Goal: Information Seeking & Learning: Learn about a topic

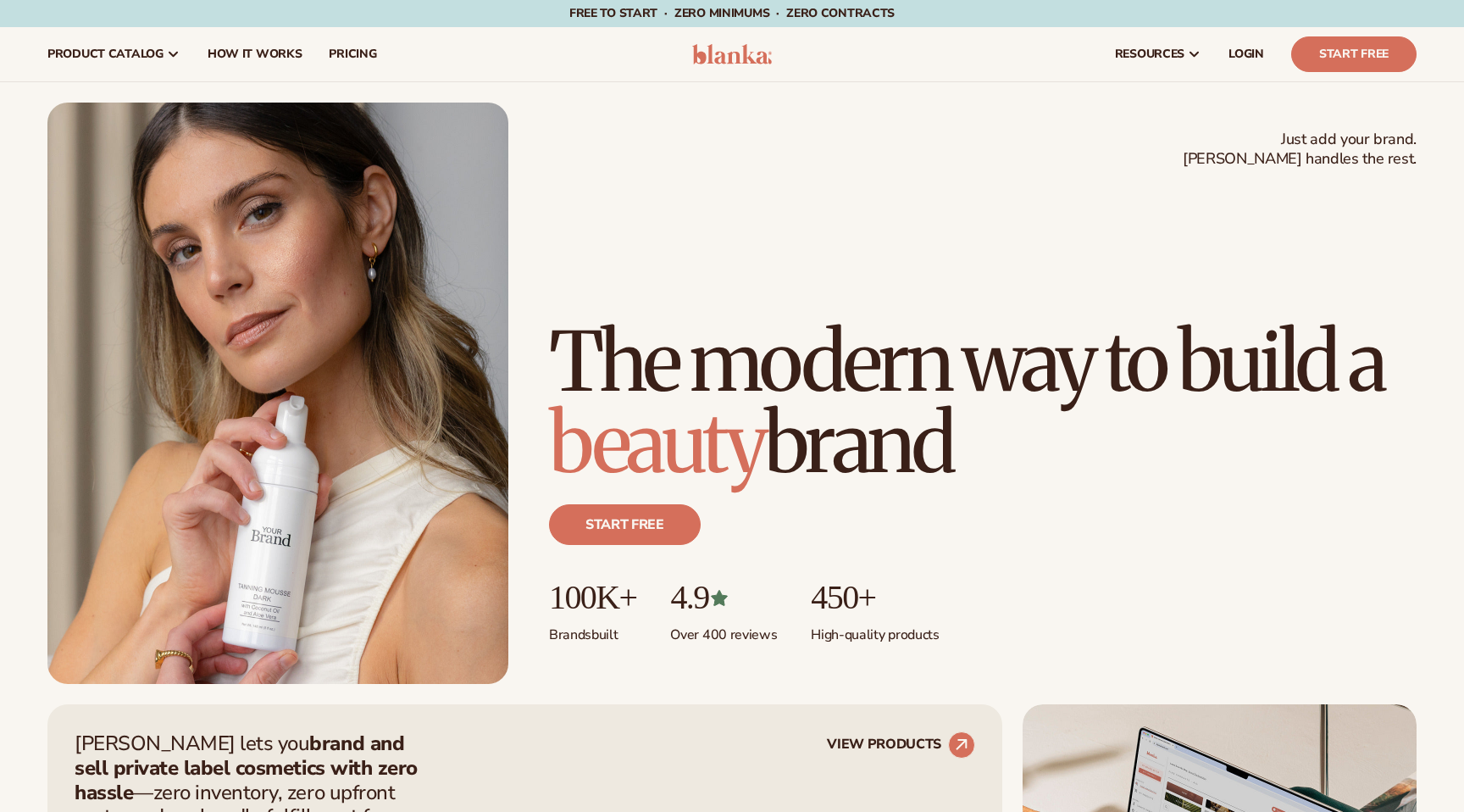
click at [1160, 59] on span "resources" at bounding box center [1149, 54] width 69 height 14
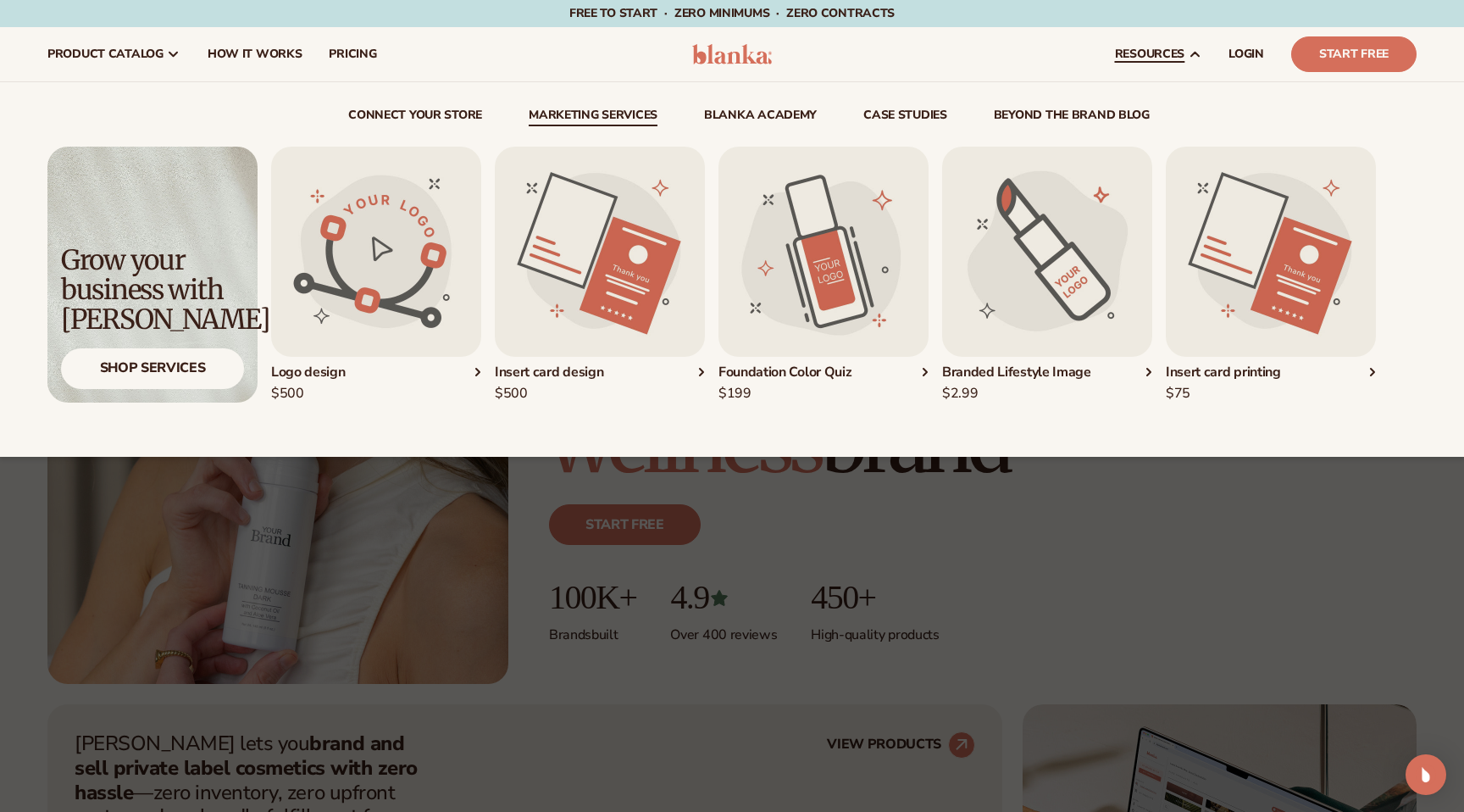
click at [626, 114] on link "Marketing services" at bounding box center [593, 117] width 128 height 17
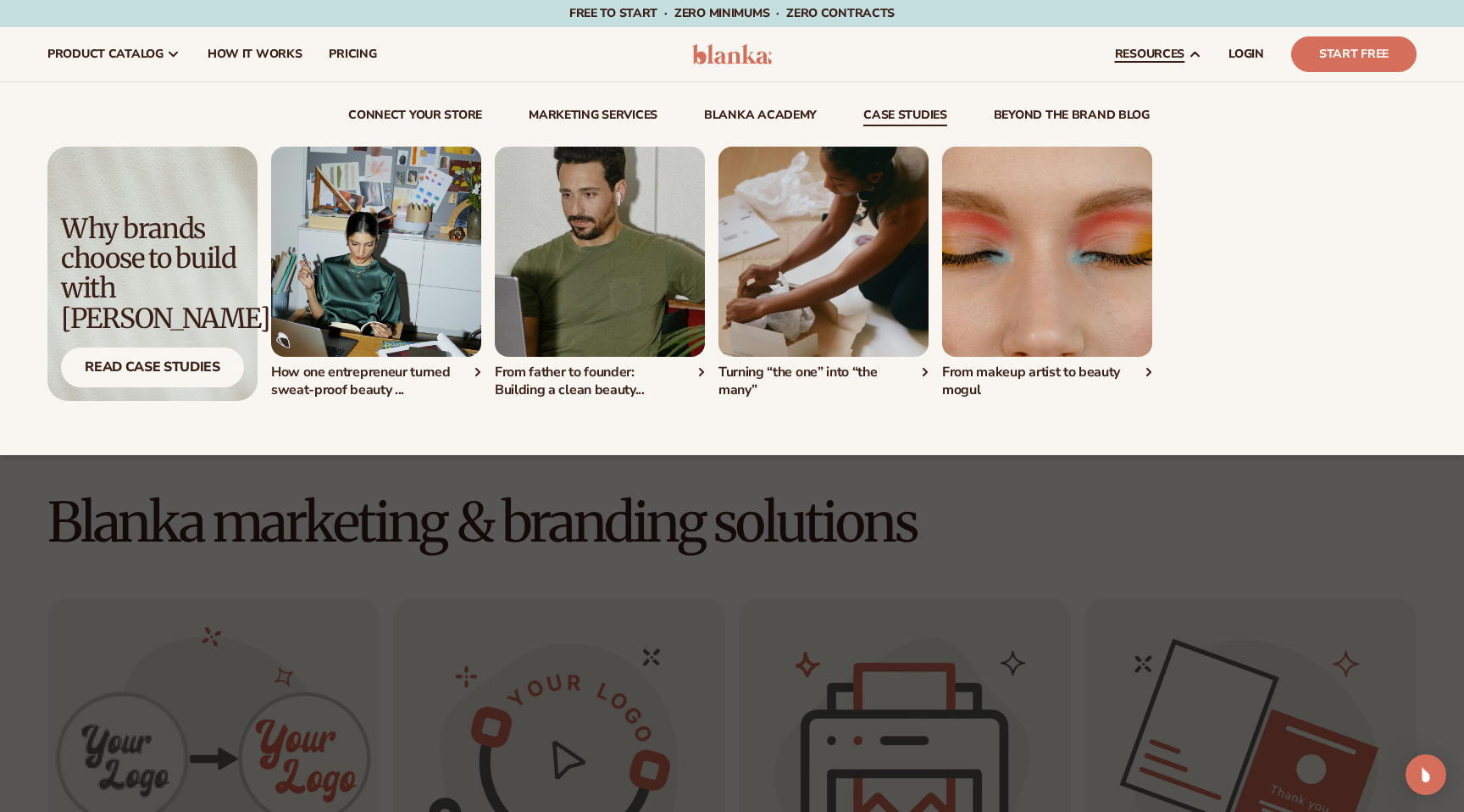
click at [381, 251] on img "1 / 4" at bounding box center [376, 252] width 210 height 210
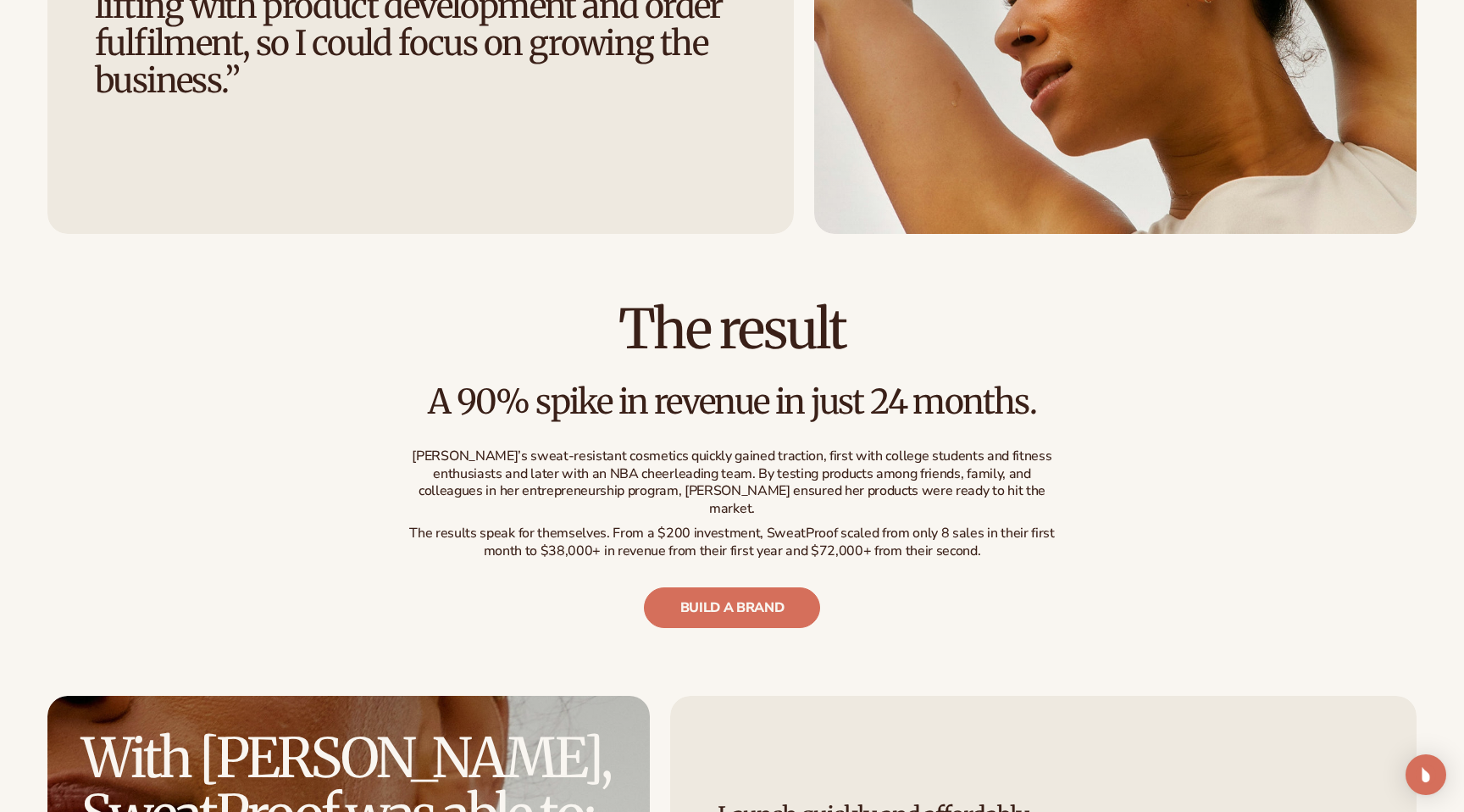
scroll to position [4920, 0]
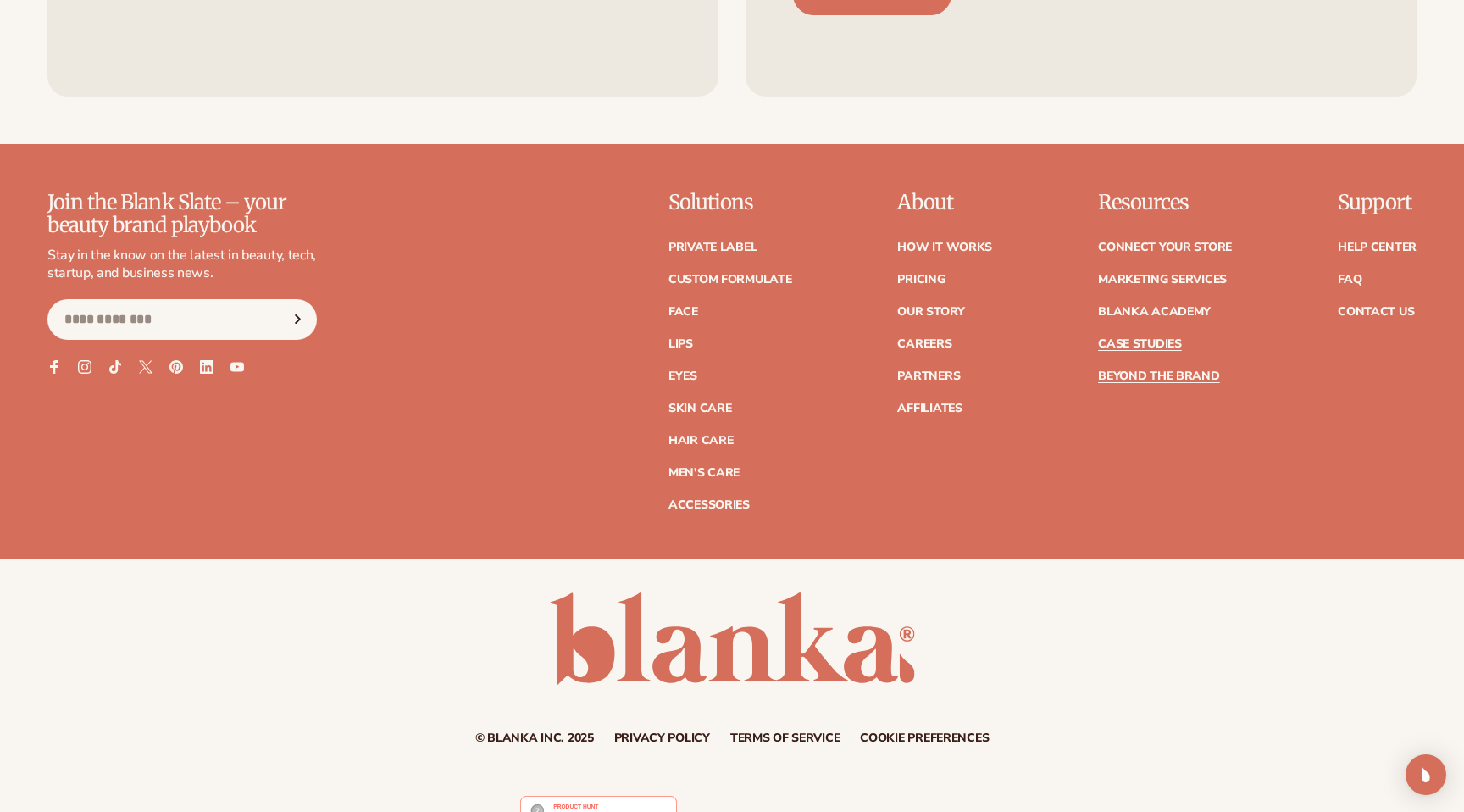
click at [1165, 338] on link "Case Studies" at bounding box center [1140, 344] width 84 height 12
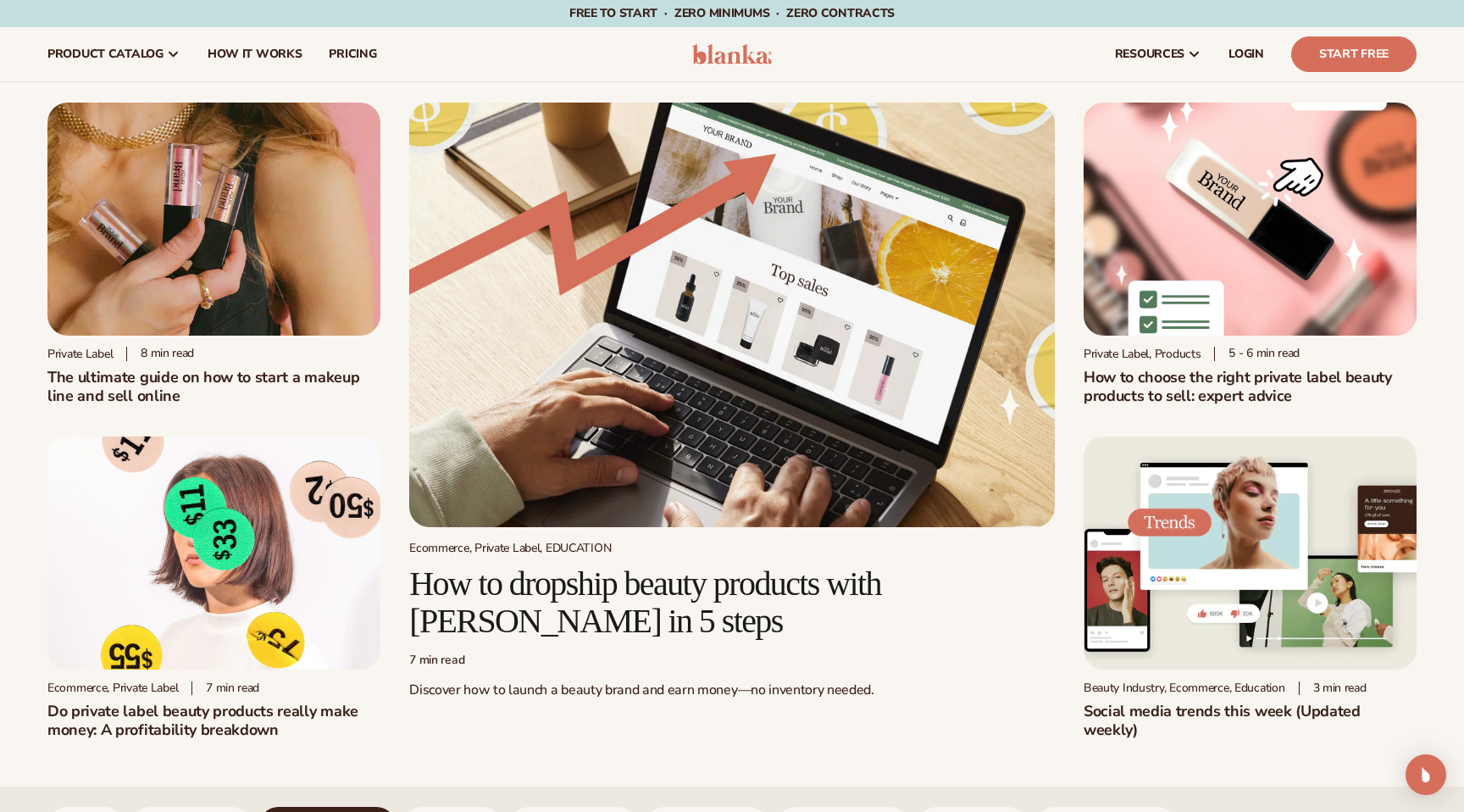
click at [252, 284] on img at bounding box center [213, 219] width 333 height 233
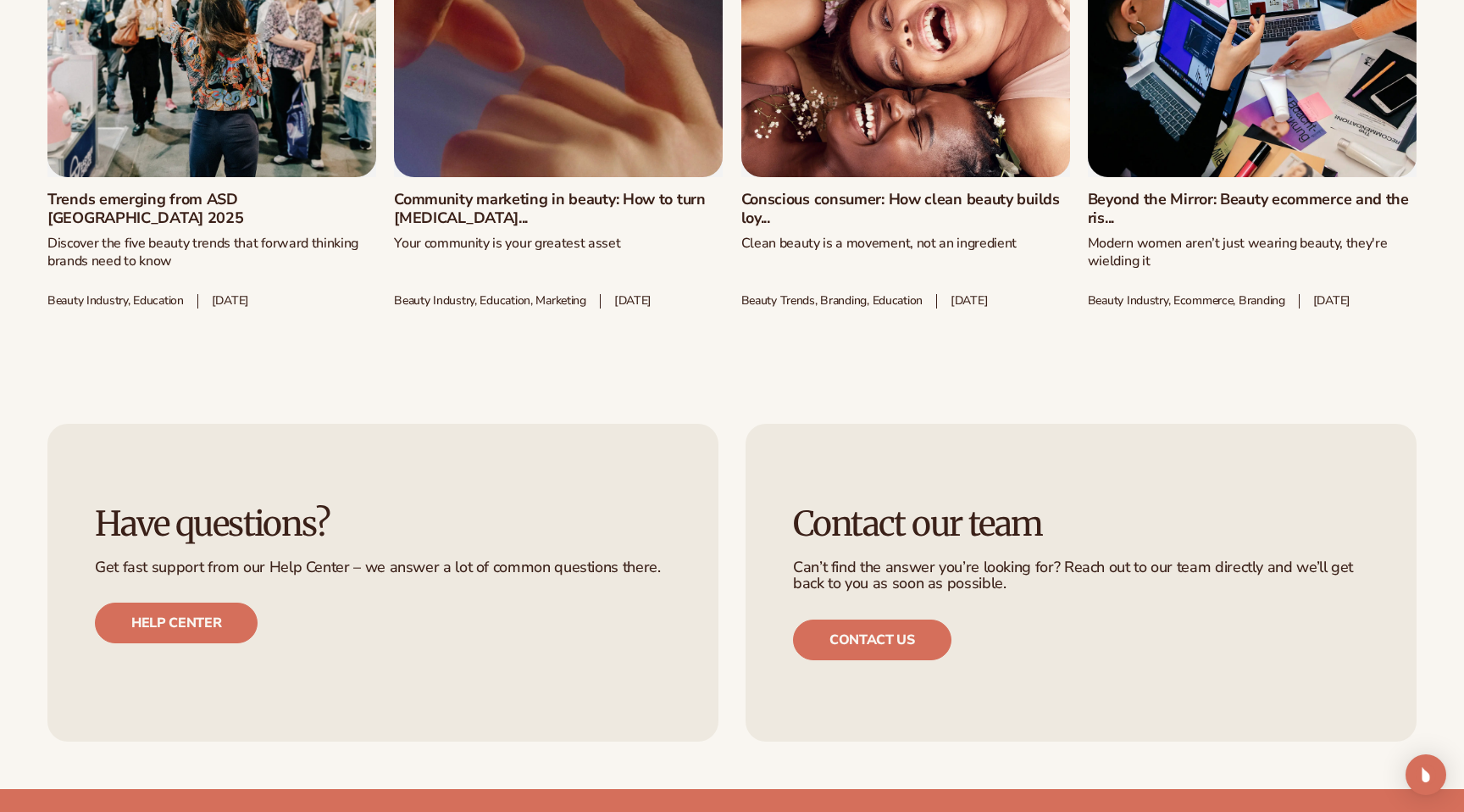
scroll to position [1843, 0]
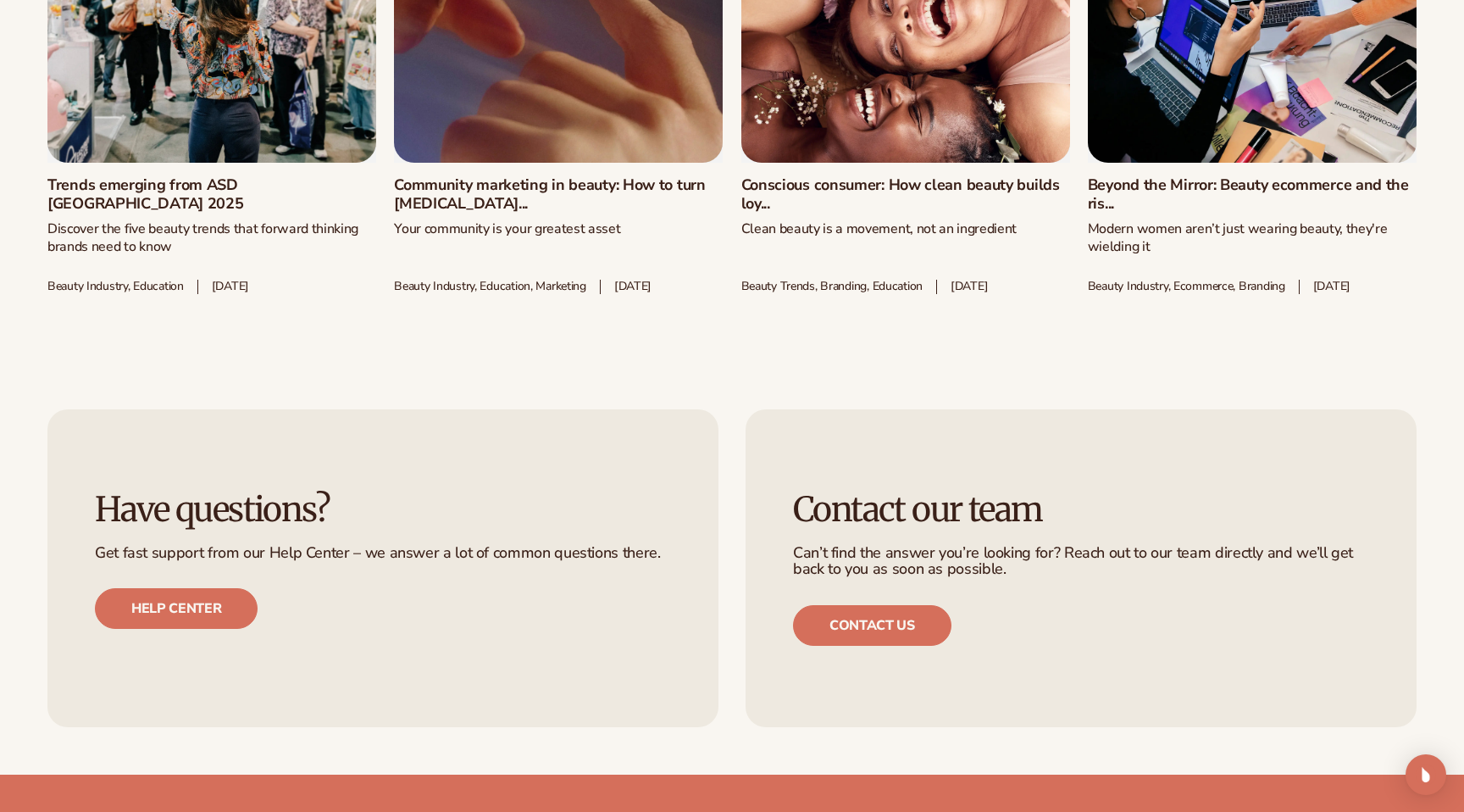
click at [274, 183] on link "Trends emerging from ASD [GEOGRAPHIC_DATA] 2025" at bounding box center [212, 195] width 329 height 37
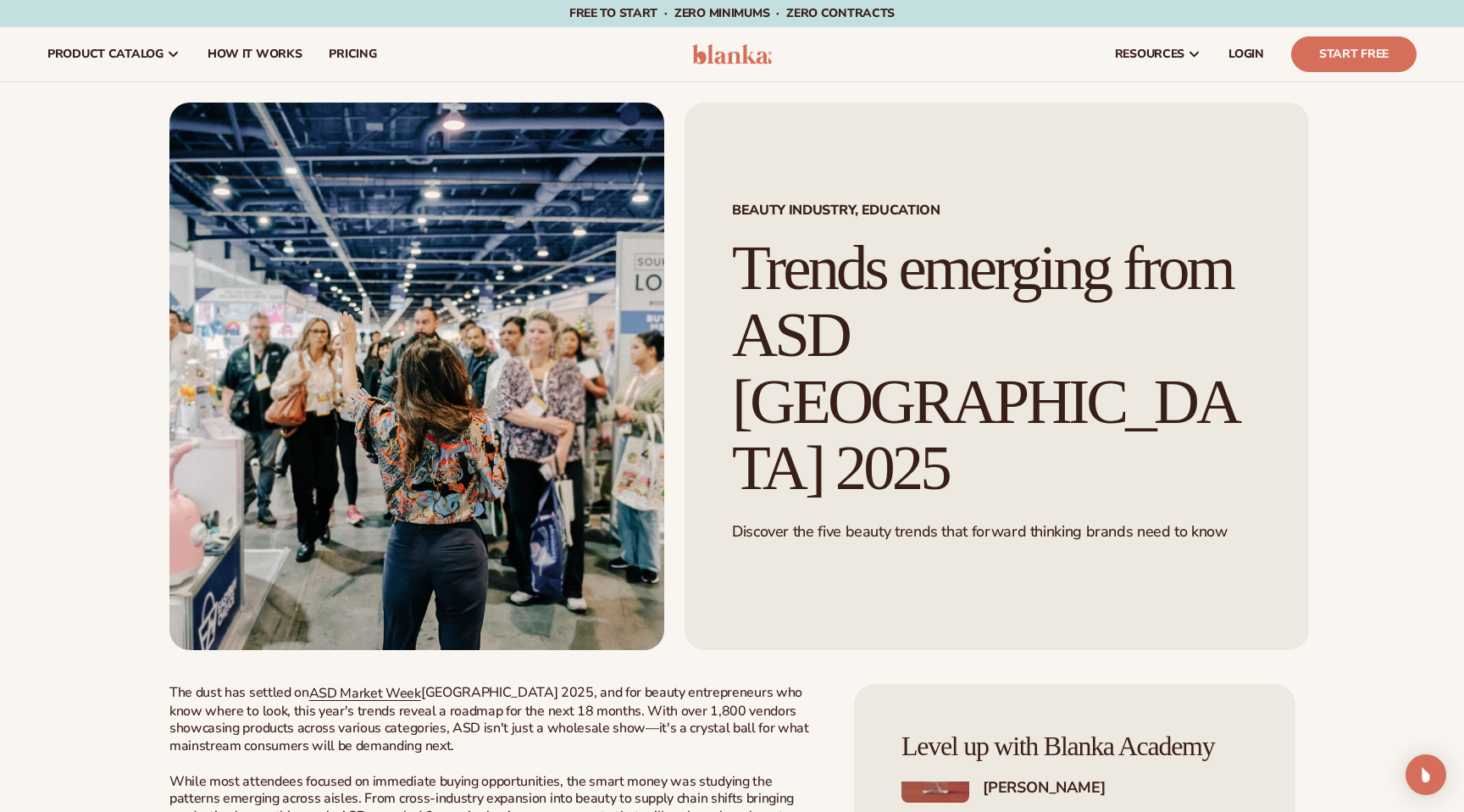
click at [954, 210] on span "Beauty industry, Education" at bounding box center [996, 211] width 530 height 14
